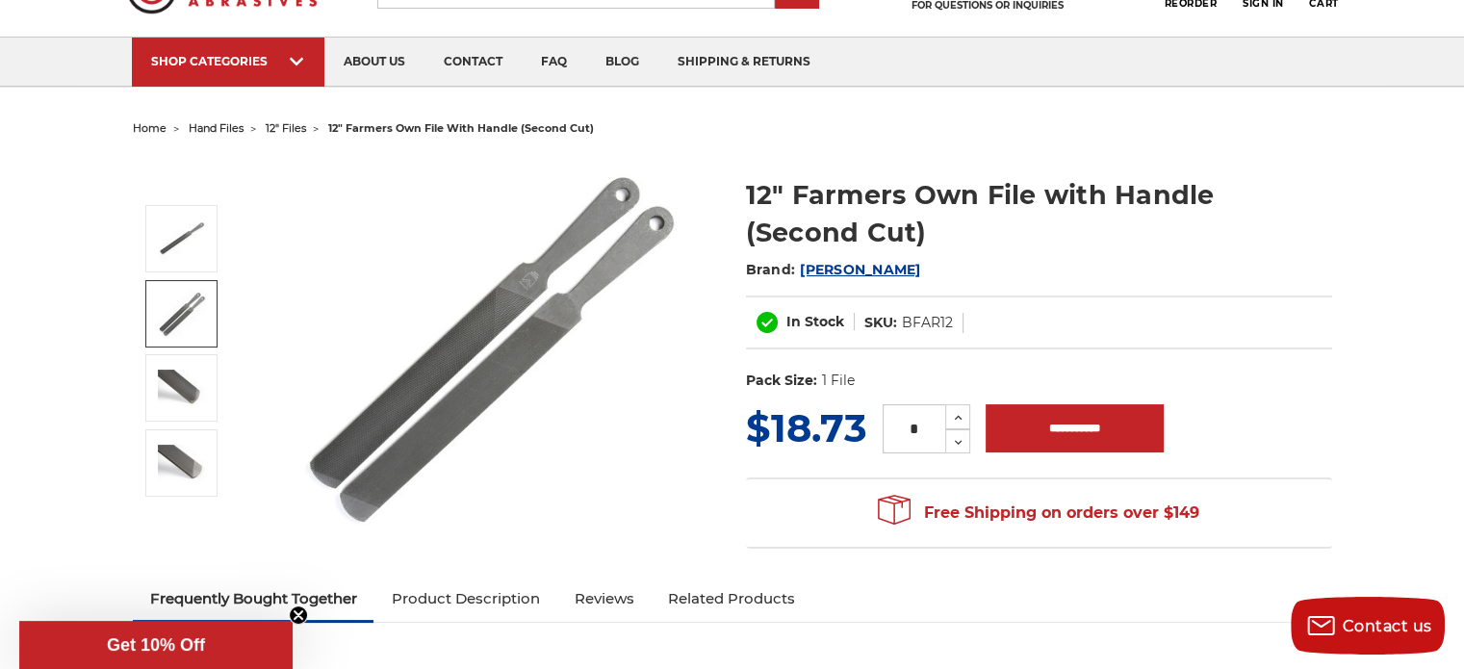
click at [181, 320] on img at bounding box center [182, 314] width 48 height 48
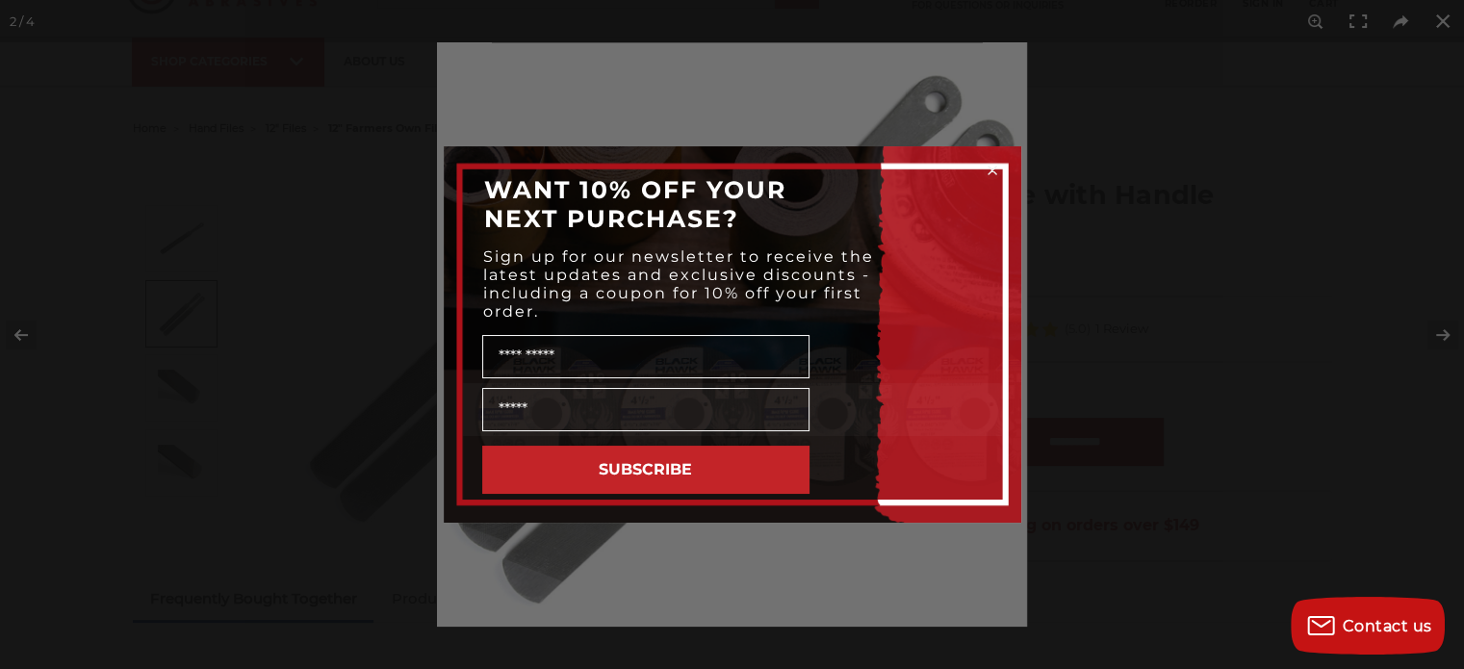
click at [989, 166] on icon "Close dialog" at bounding box center [992, 170] width 8 height 8
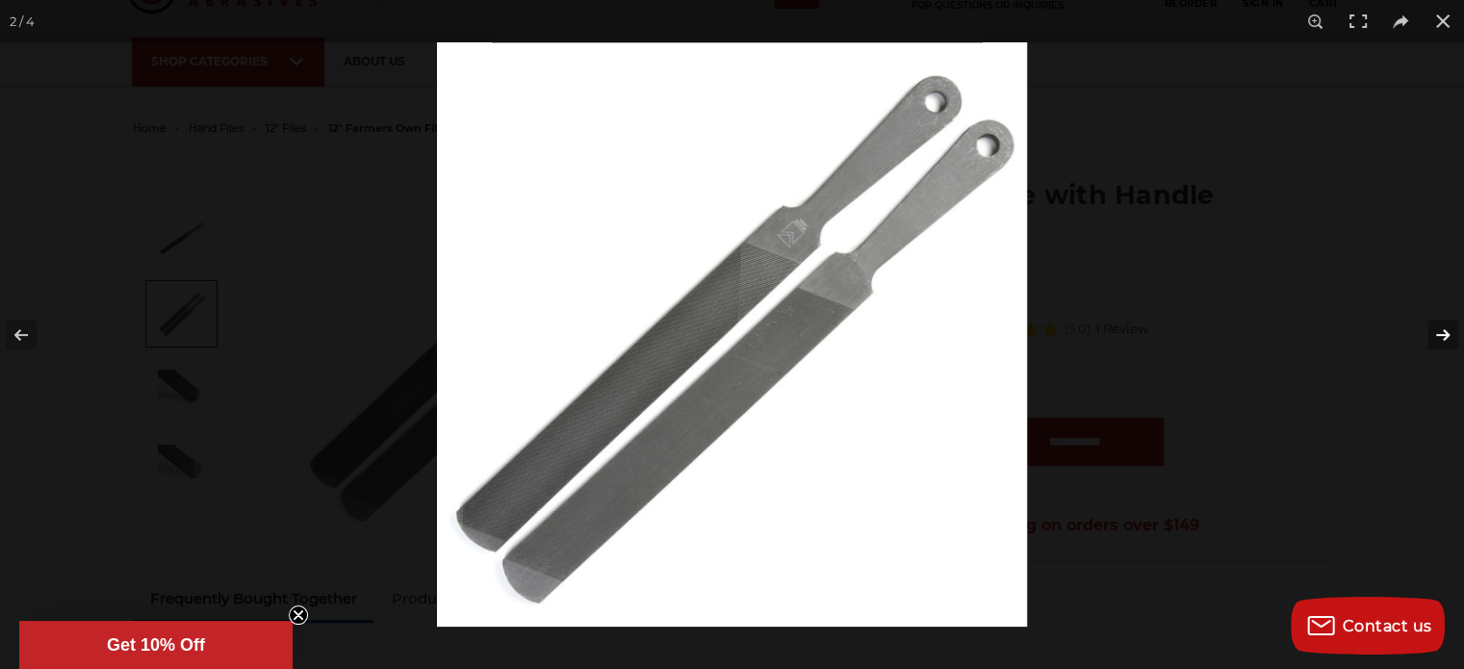
click at [1440, 335] on button at bounding box center [1429, 335] width 67 height 96
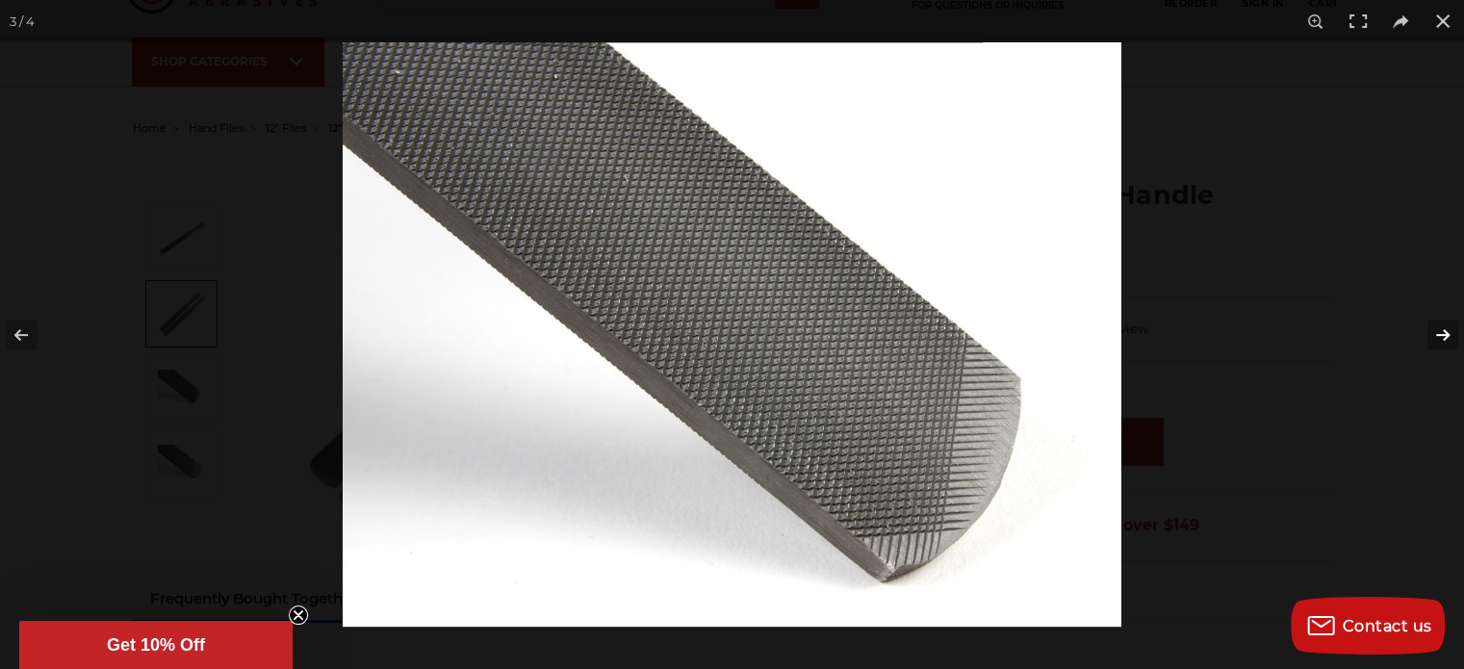
click at [1440, 335] on button at bounding box center [1429, 335] width 67 height 96
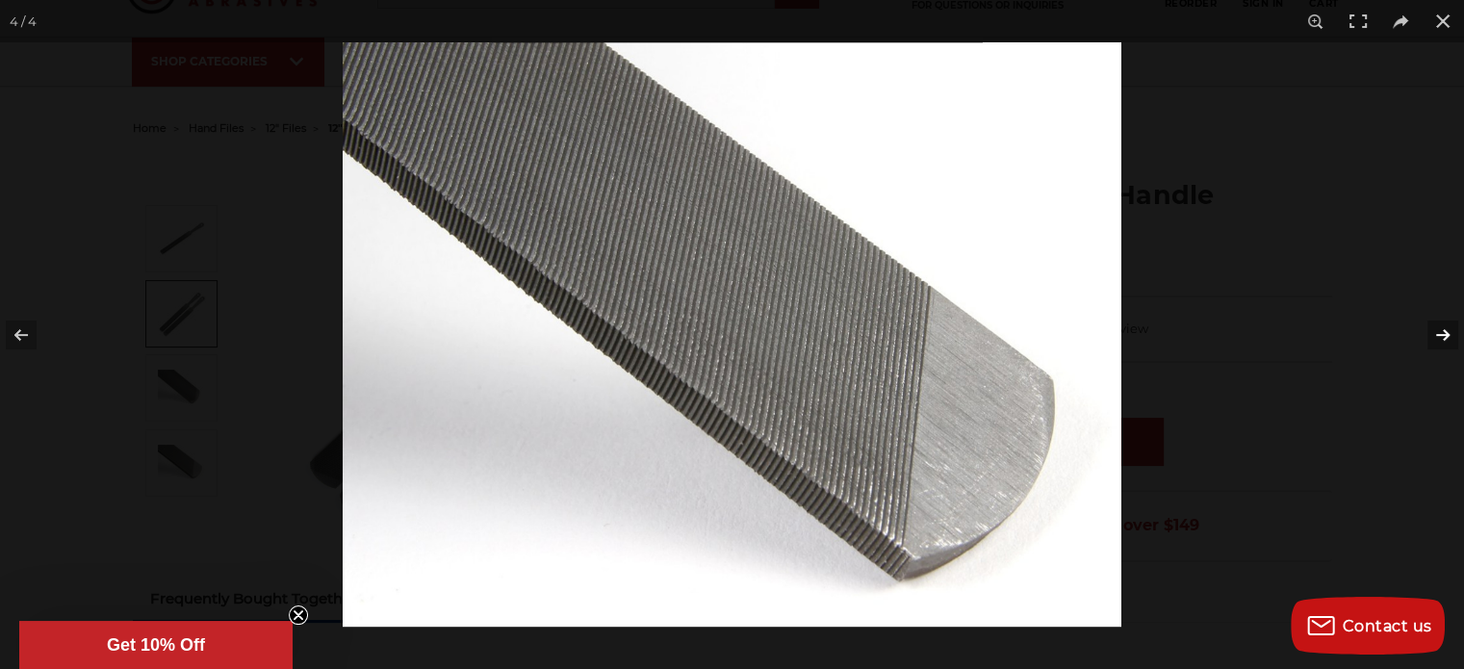
click at [1440, 335] on button at bounding box center [1429, 335] width 67 height 96
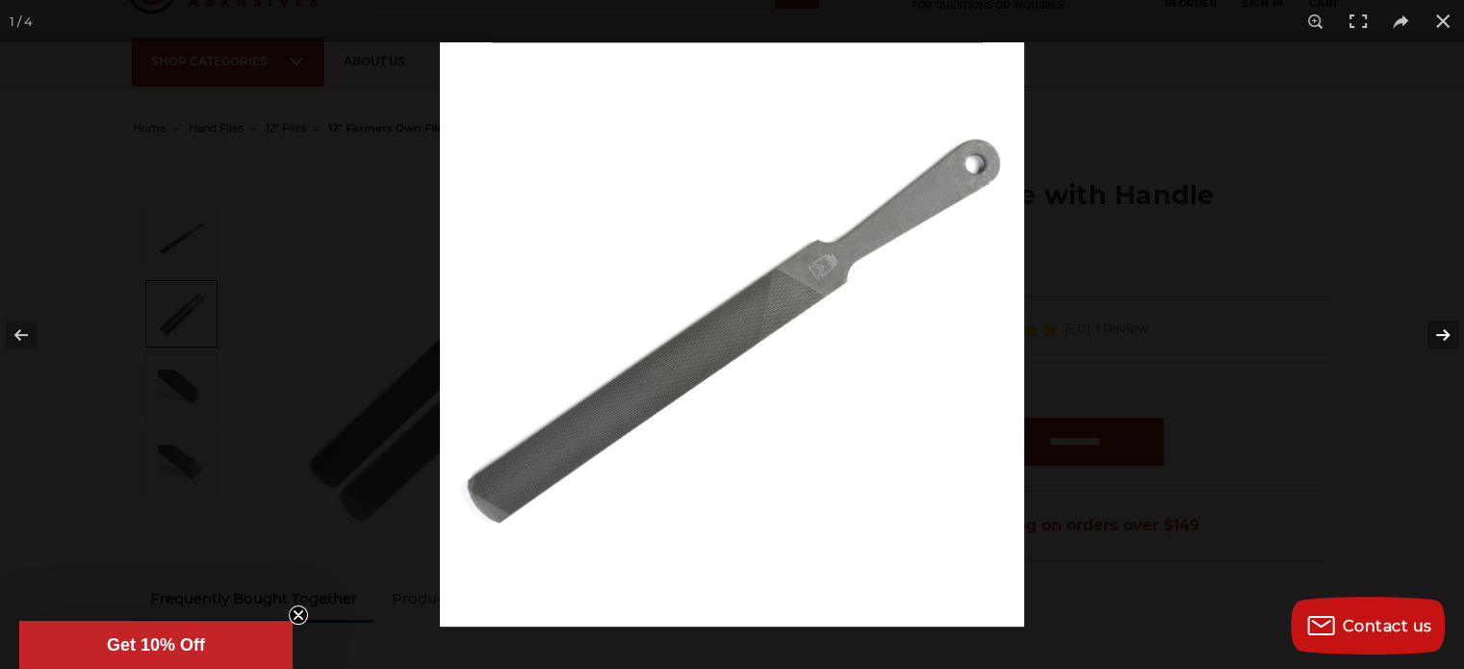
click at [1440, 335] on button at bounding box center [1429, 335] width 67 height 96
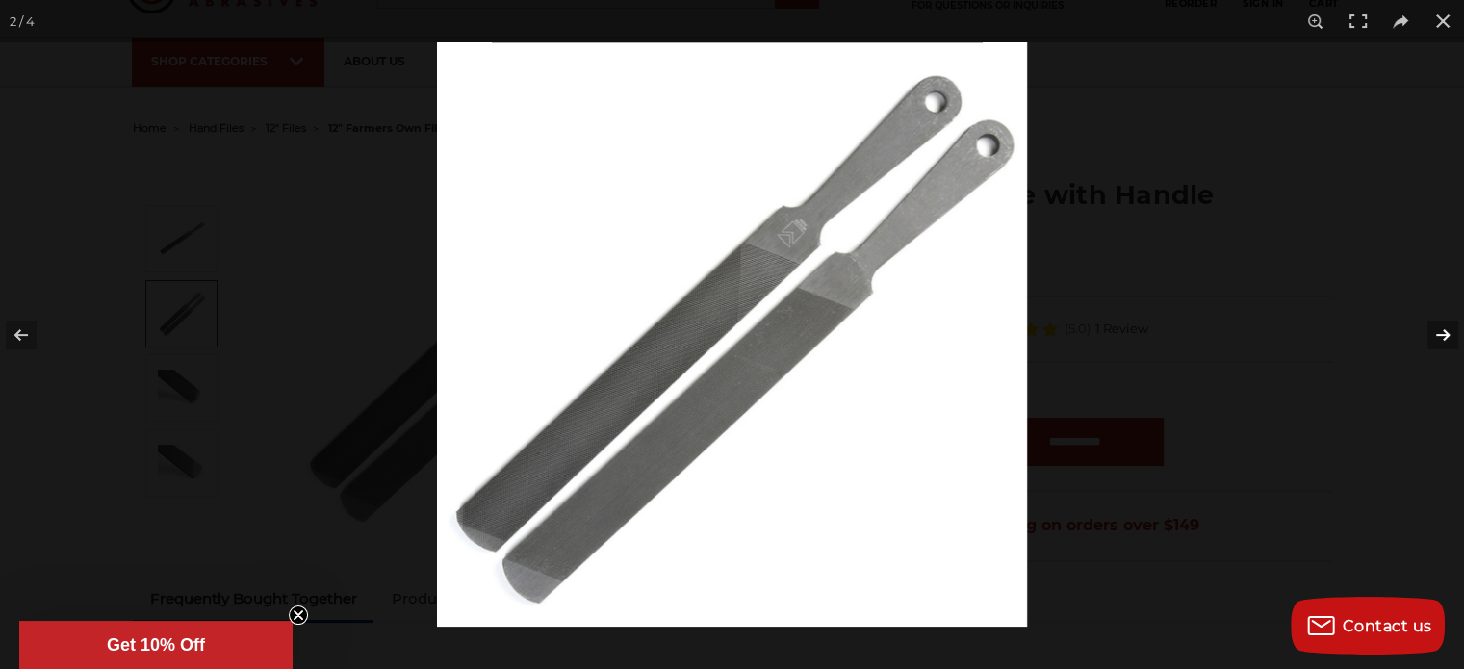
click at [1438, 332] on button at bounding box center [1429, 335] width 67 height 96
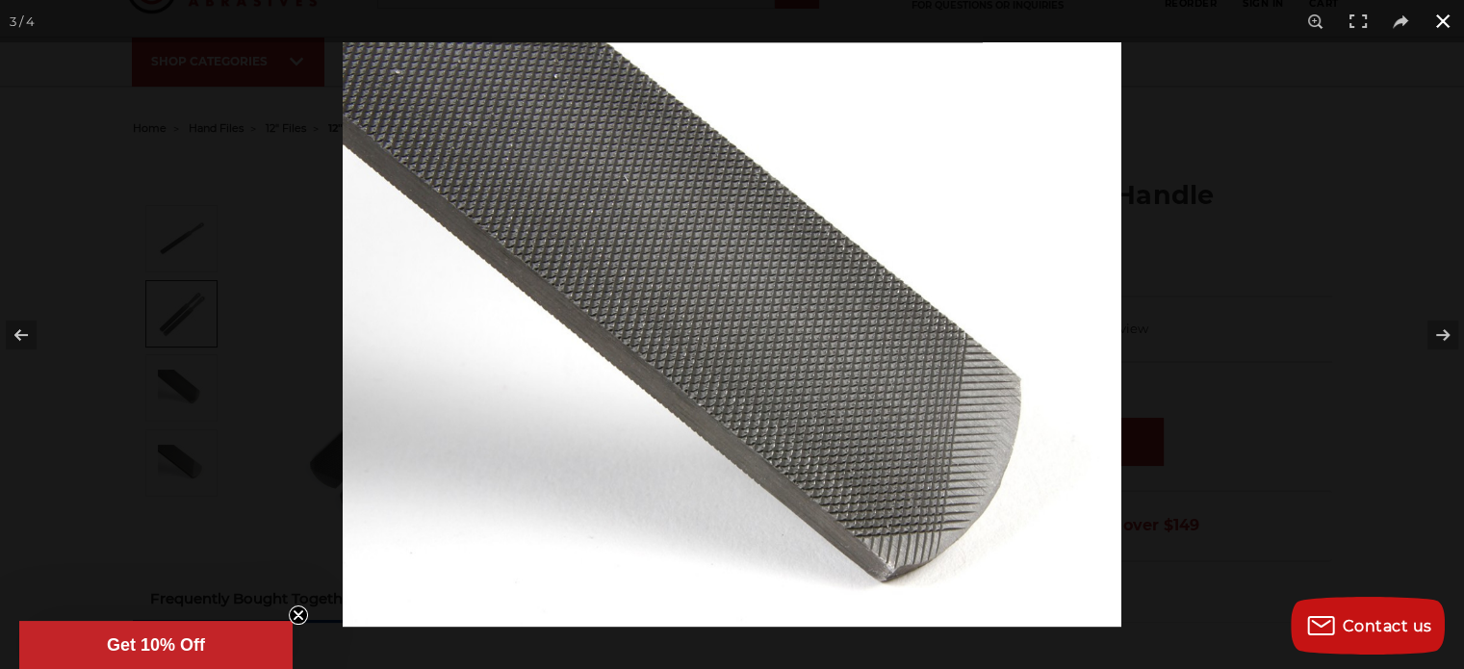
click at [1434, 25] on button at bounding box center [1442, 21] width 42 height 42
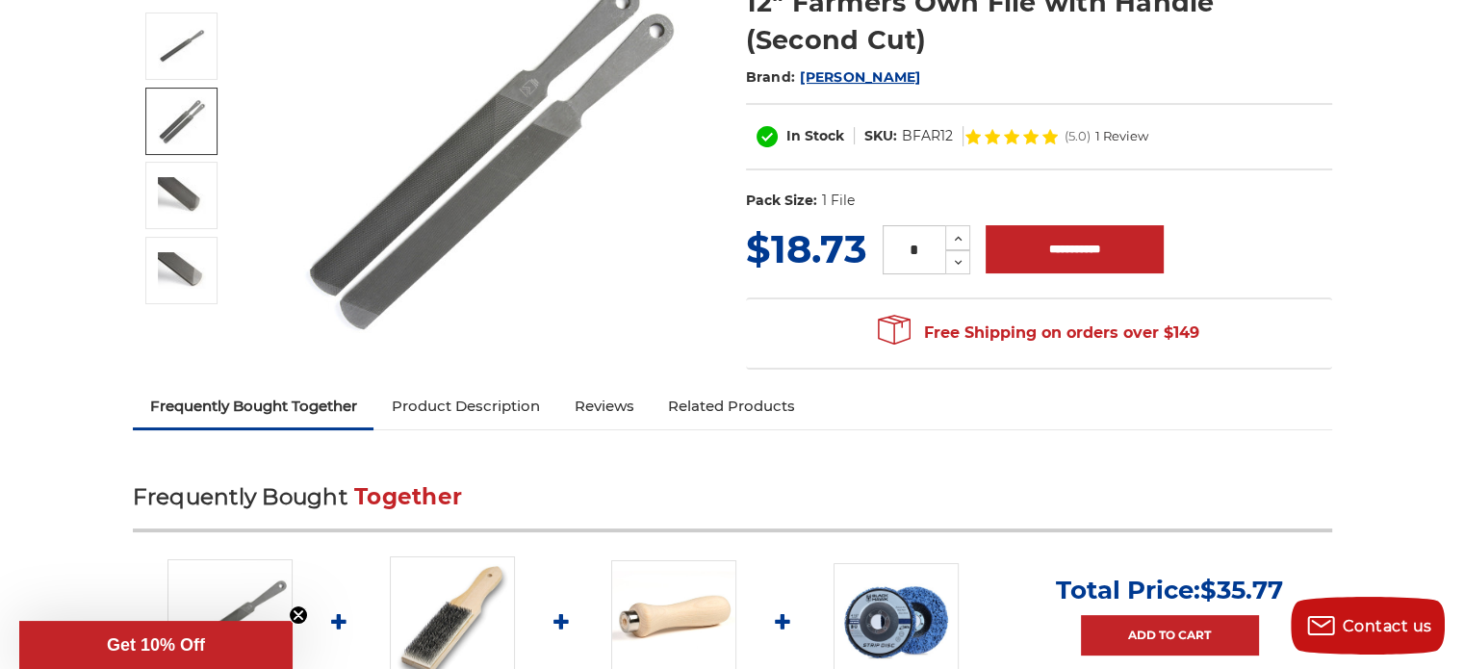
scroll to position [96, 0]
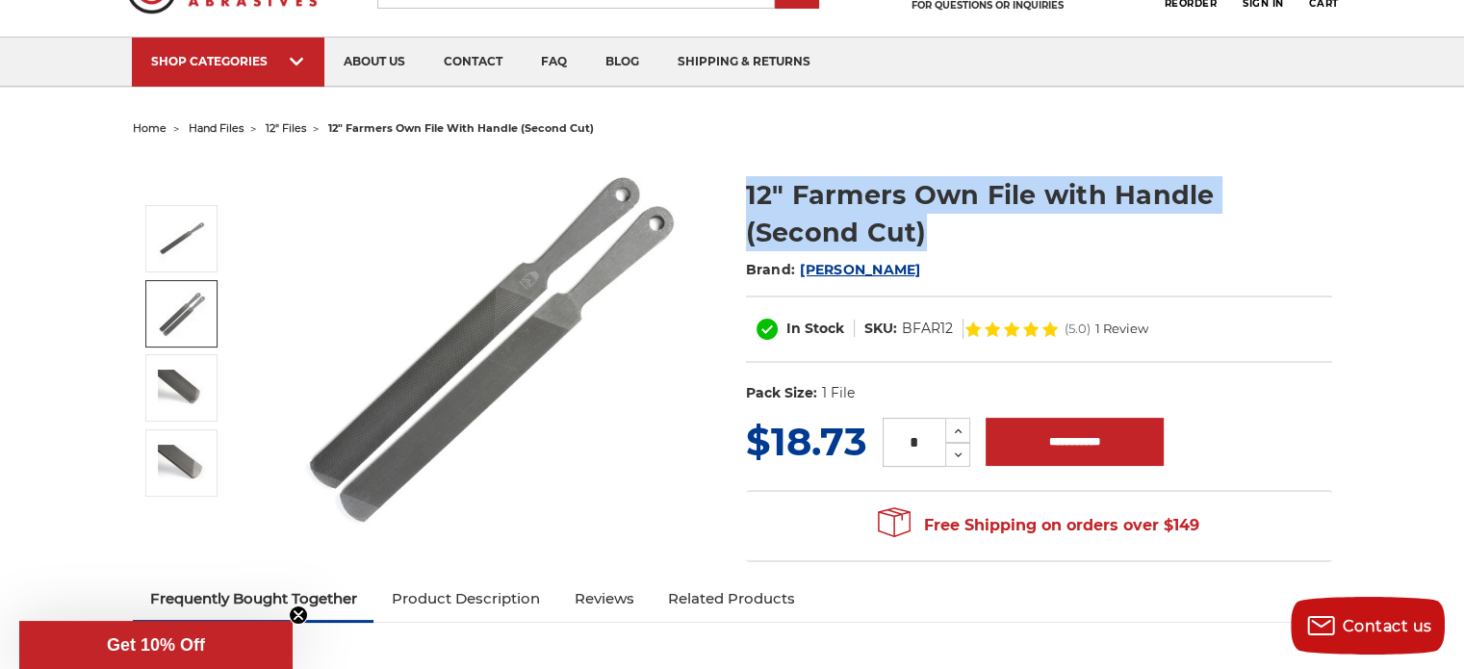
drag, startPoint x: 746, startPoint y: 197, endPoint x: 886, endPoint y: 231, distance: 144.5
click at [886, 231] on h1 "12" Farmers Own File with Handle (Second Cut)" at bounding box center [1039, 213] width 586 height 75
copy h1 "12" Farmers Own File with Handle (Second Cut)"
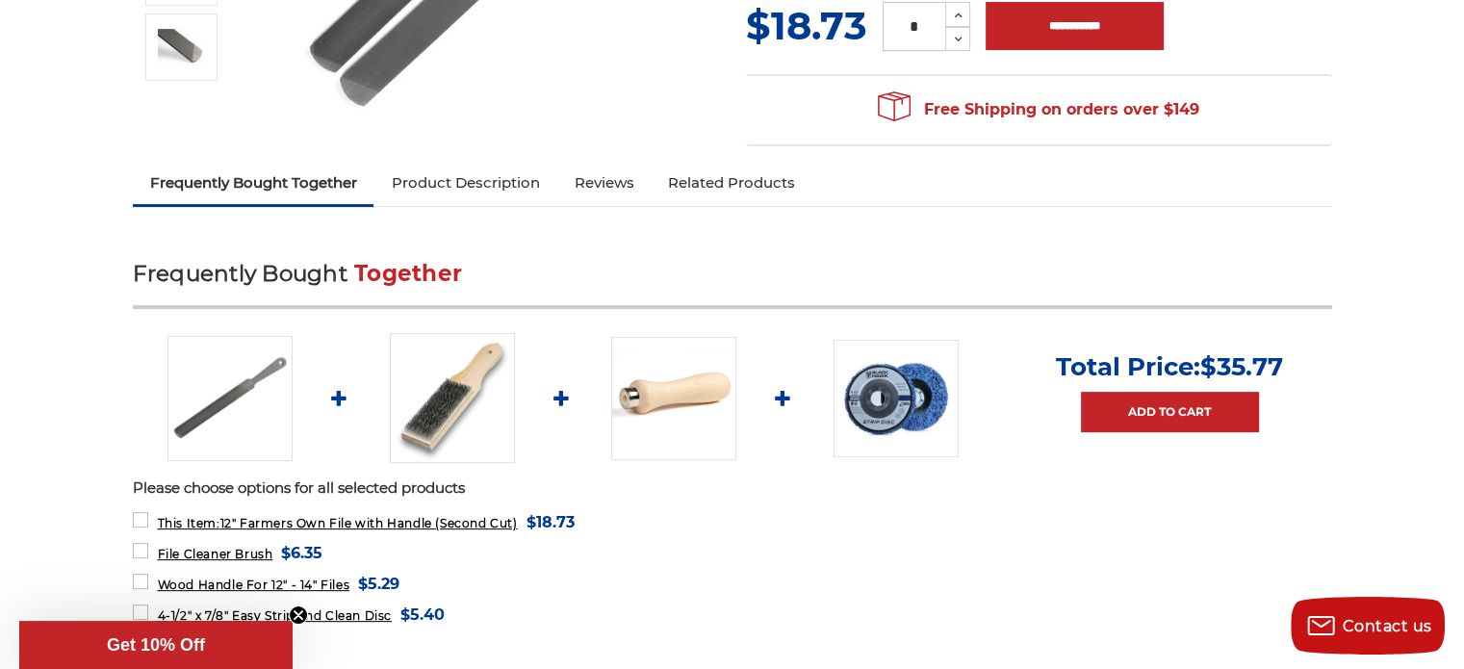
scroll to position [770, 0]
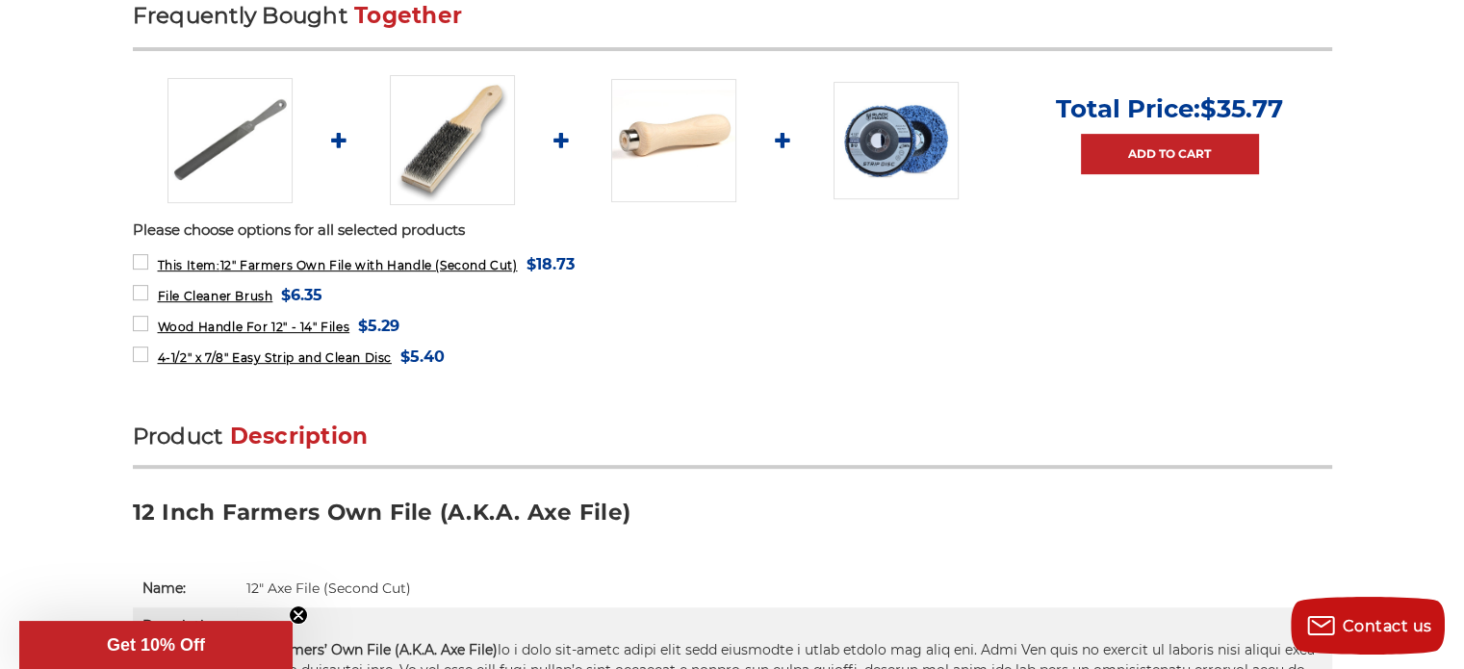
click at [206, 137] on img at bounding box center [229, 140] width 125 height 125
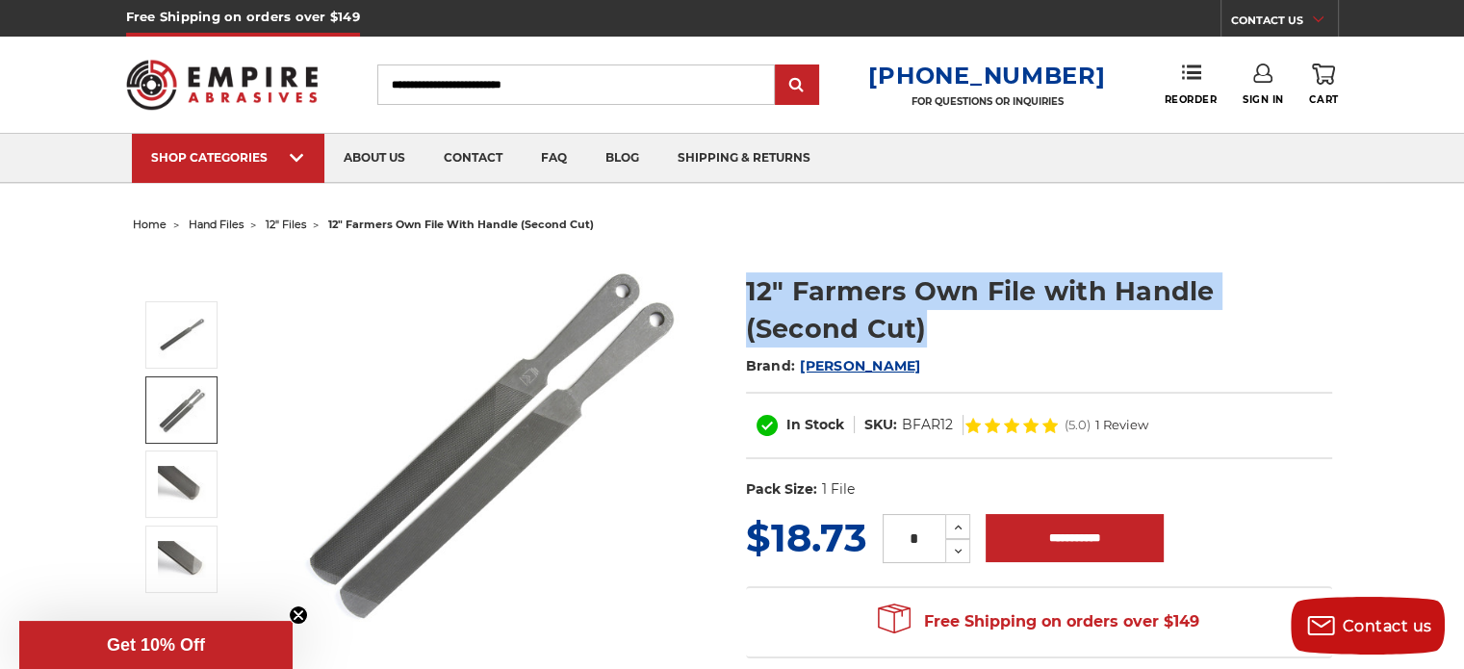
scroll to position [770, 0]
